Goal: Information Seeking & Learning: Learn about a topic

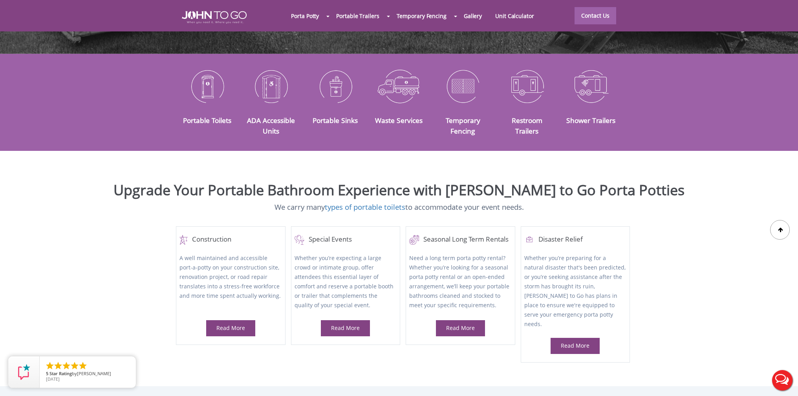
scroll to position [291, 0]
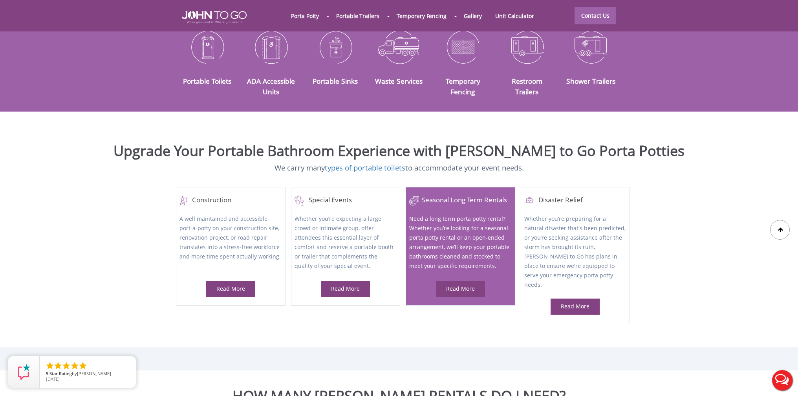
click at [466, 285] on link "Read More" at bounding box center [460, 288] width 29 height 7
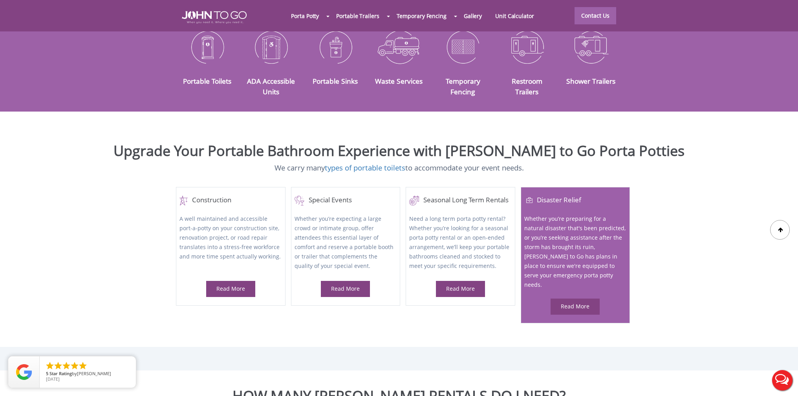
click at [566, 302] on link "Read More" at bounding box center [575, 305] width 29 height 7
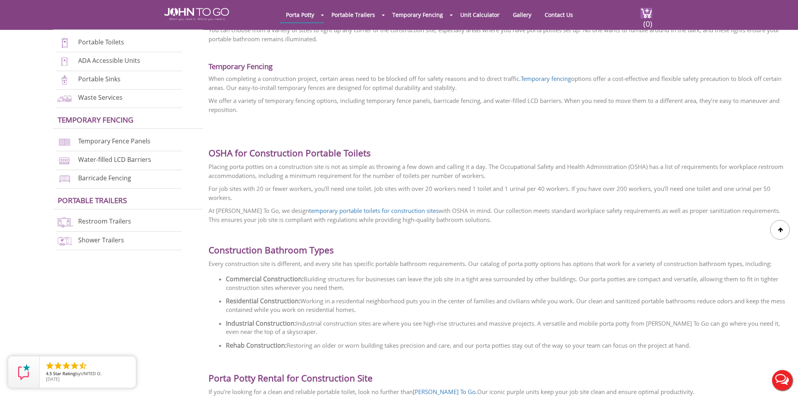
scroll to position [809, 0]
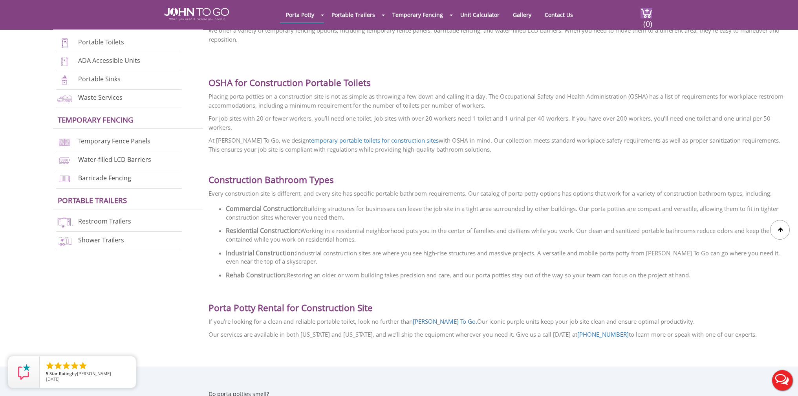
drag, startPoint x: 208, startPoint y: 175, endPoint x: 714, endPoint y: 271, distance: 515.0
copy div "Construction Bathroom Types Every construction site is different, and every sit…"
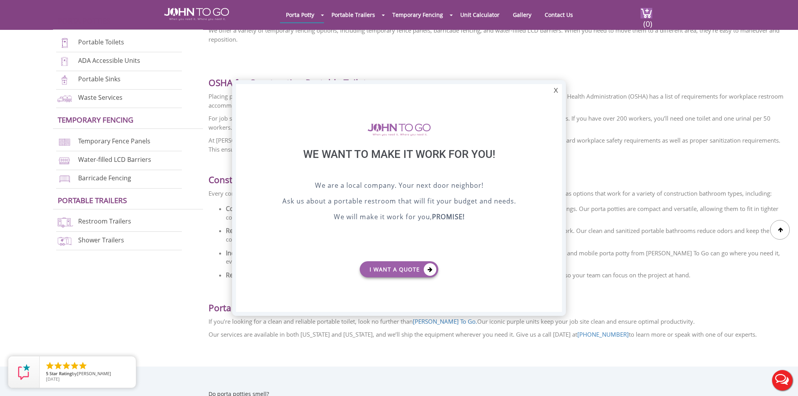
scroll to position [0, 0]
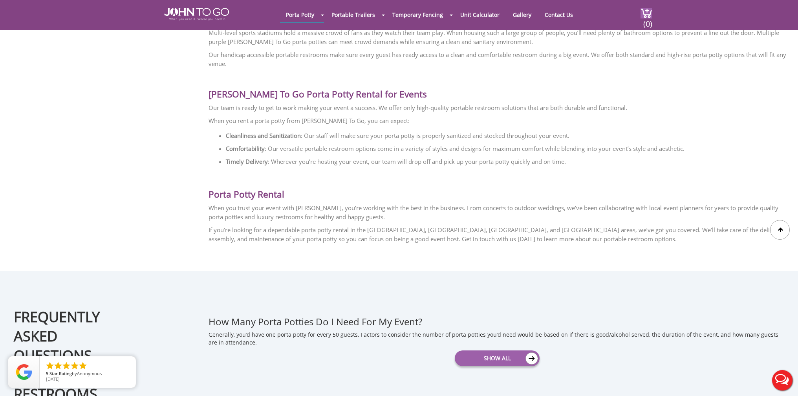
scroll to position [758, 0]
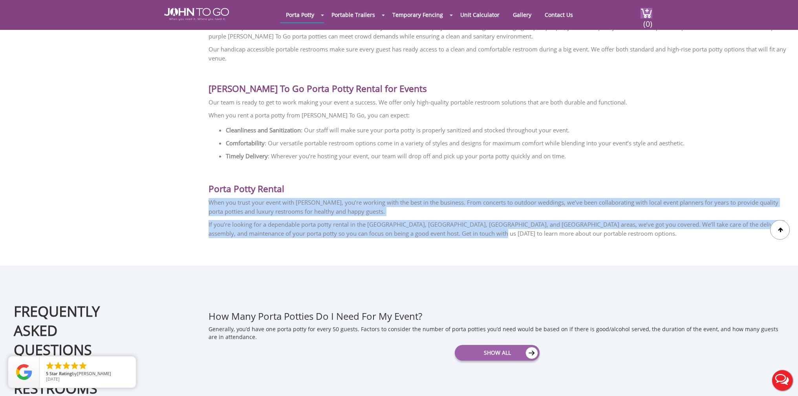
drag, startPoint x: 213, startPoint y: 200, endPoint x: 485, endPoint y: 233, distance: 274.0
copy div "When you trust your event with [PERSON_NAME], you’re working with the best in t…"
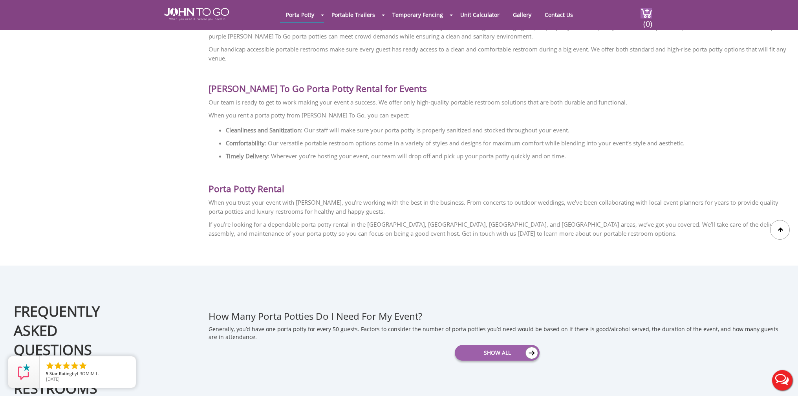
click at [209, 101] on span "Our team is ready to get to work making your event a success. We offer only hig…" at bounding box center [417, 102] width 418 height 8
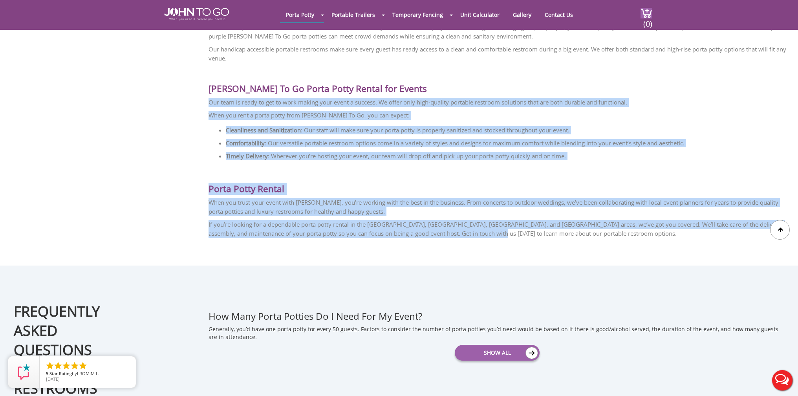
drag, startPoint x: 212, startPoint y: 102, endPoint x: 487, endPoint y: 235, distance: 305.3
copy div "Our team is ready to get to work making your event a success. We offer only hig…"
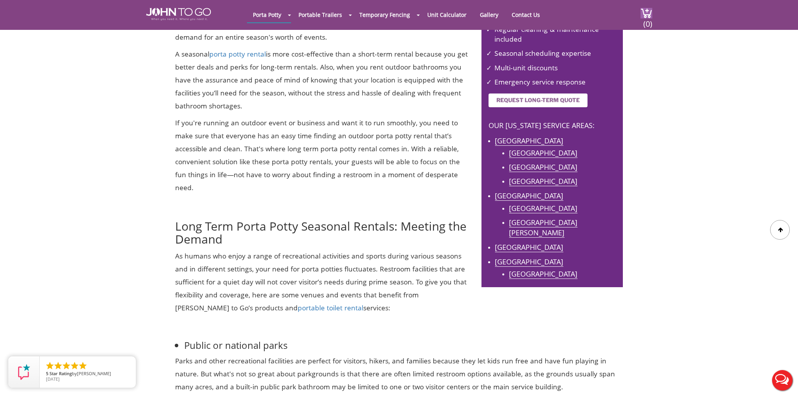
scroll to position [245, 0]
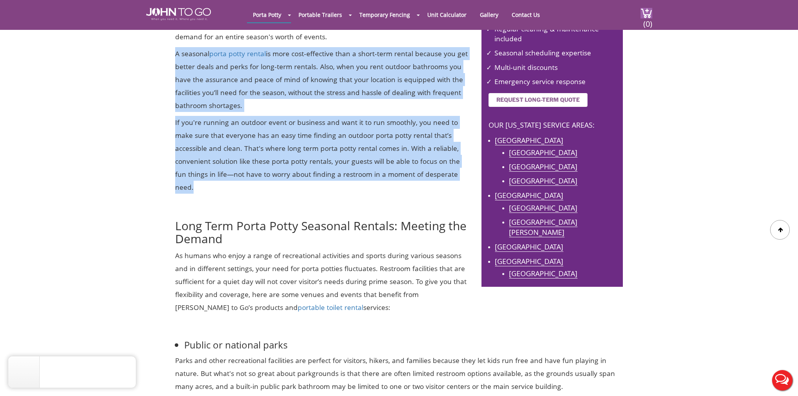
drag, startPoint x: 342, startPoint y: 126, endPoint x: 173, endPoint y: 55, distance: 183.1
click at [173, 55] on div "Long-term porta potties are an excellent choice for events or seasons when you …" at bounding box center [322, 82] width 306 height 471
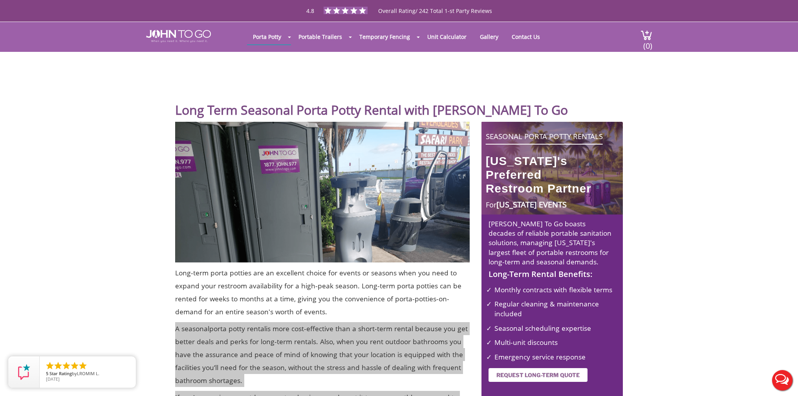
scroll to position [0, 0]
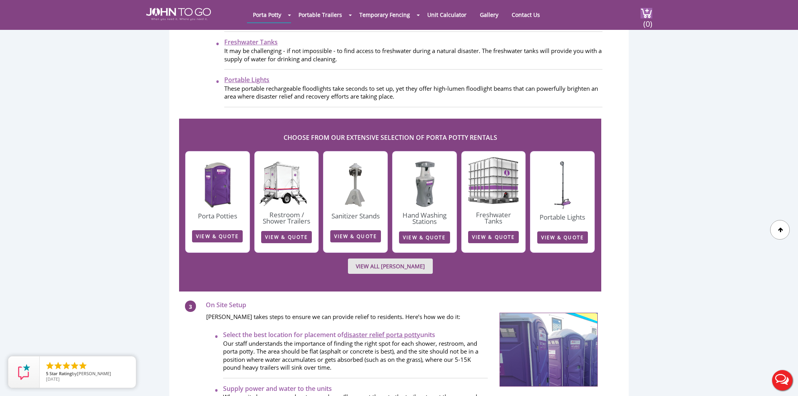
scroll to position [930, 0]
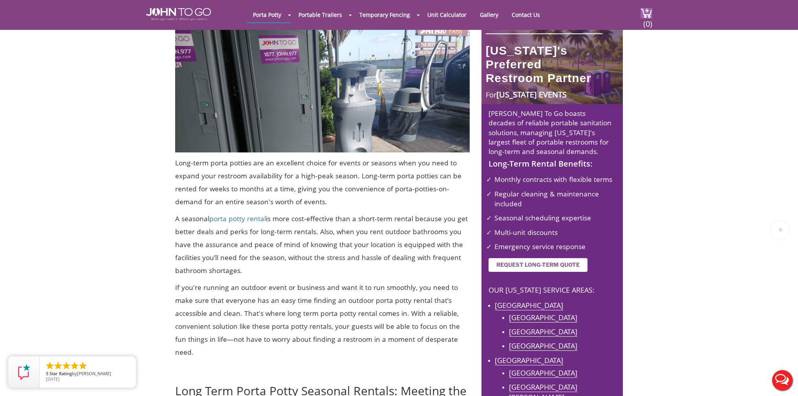
scroll to position [97, 0]
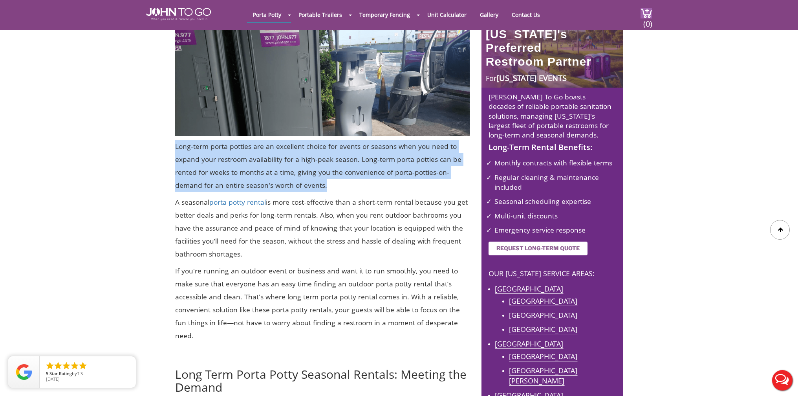
drag, startPoint x: 331, startPoint y: 184, endPoint x: 188, endPoint y: 147, distance: 148.4
click at [175, 136] on div "Long-term porta potties are an excellent choice for events or seasons when you …" at bounding box center [322, 230] width 306 height 471
copy p "Long-term porta potties are an excellent choice for events or seasons when you …"
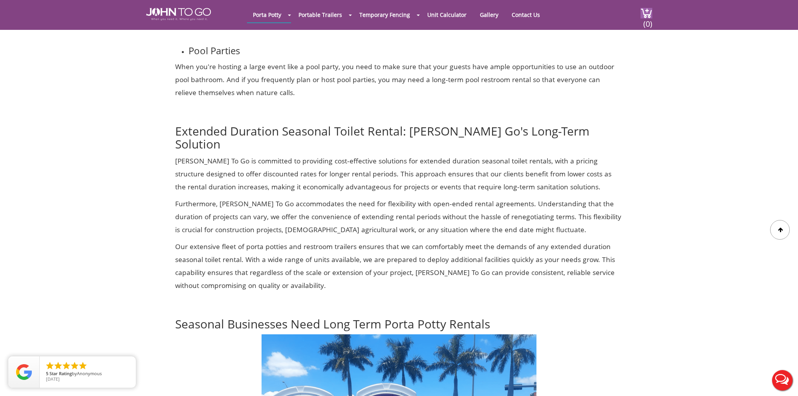
scroll to position [2591, 0]
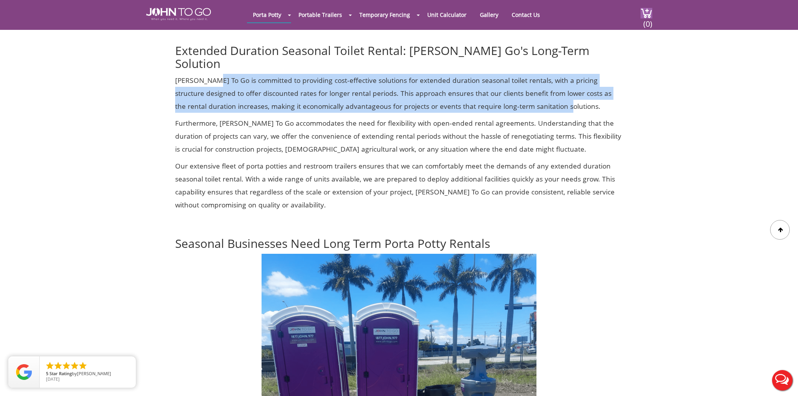
drag, startPoint x: 524, startPoint y: 111, endPoint x: 211, endPoint y: 86, distance: 314.7
click at [211, 86] on p "[PERSON_NAME] To Go is committed to providing cost-effective solutions for exte…" at bounding box center [398, 93] width 447 height 39
copy p "is committed to providing cost-effective solutions for extended duration season…"
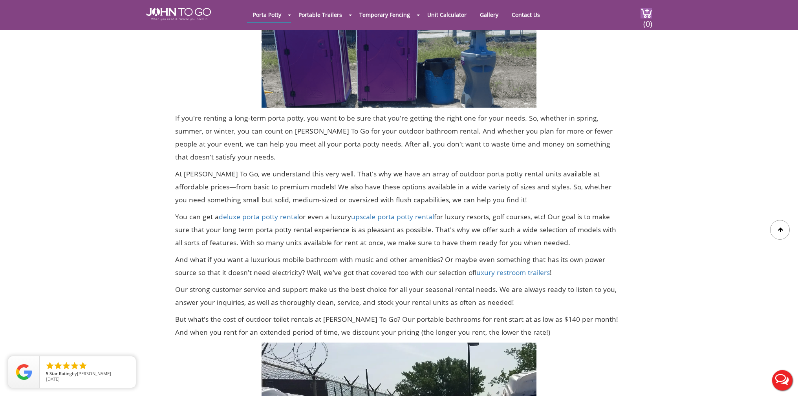
scroll to position [2919, 0]
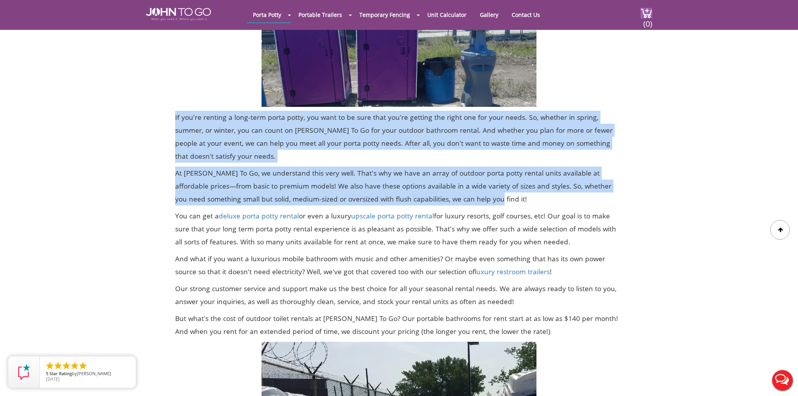
drag, startPoint x: 461, startPoint y: 201, endPoint x: 170, endPoint y: 124, distance: 301.6
copy div "If you're renting a long-term porta potty, you want to be sure that you're gett…"
